Goal: Transaction & Acquisition: Book appointment/travel/reservation

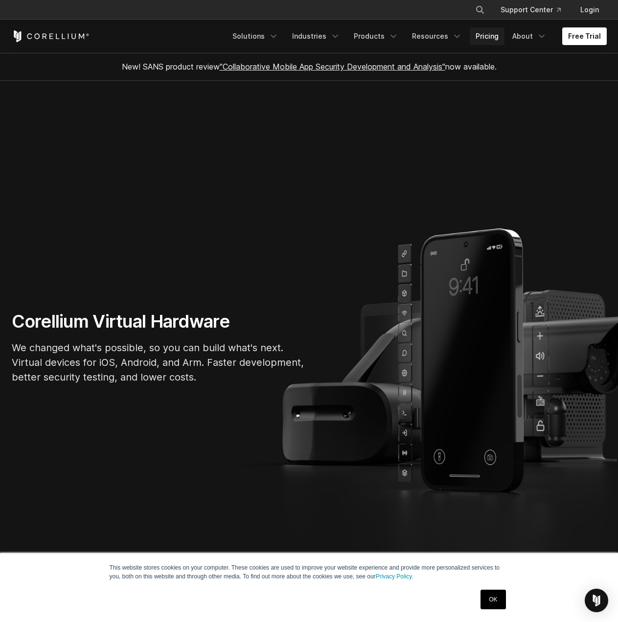
click at [501, 43] on link "Pricing" at bounding box center [487, 36] width 35 height 18
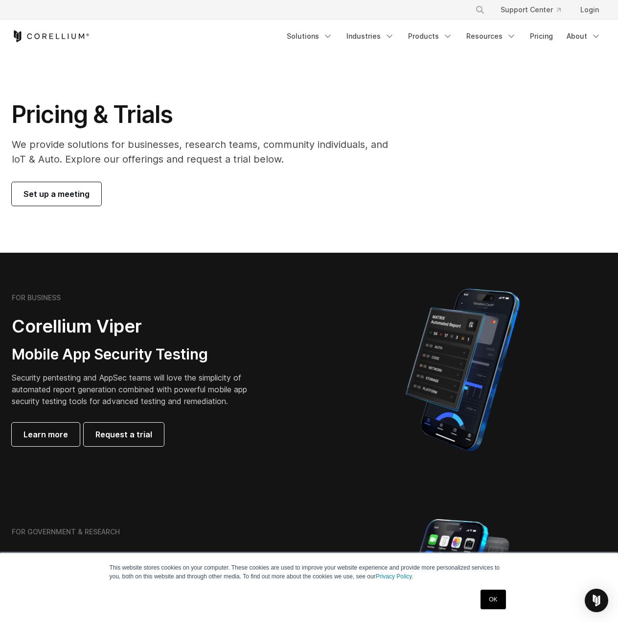
click at [65, 189] on span "Set up a meeting" at bounding box center [56, 194] width 66 height 12
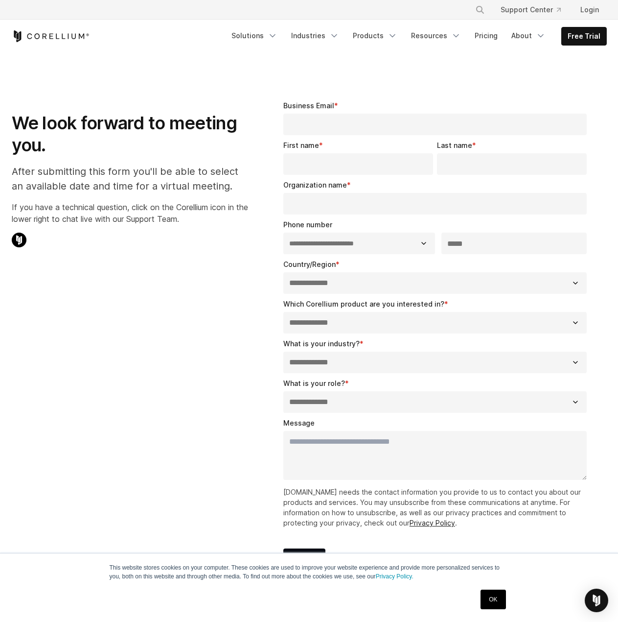
select select "**"
